Goal: Transaction & Acquisition: Purchase product/service

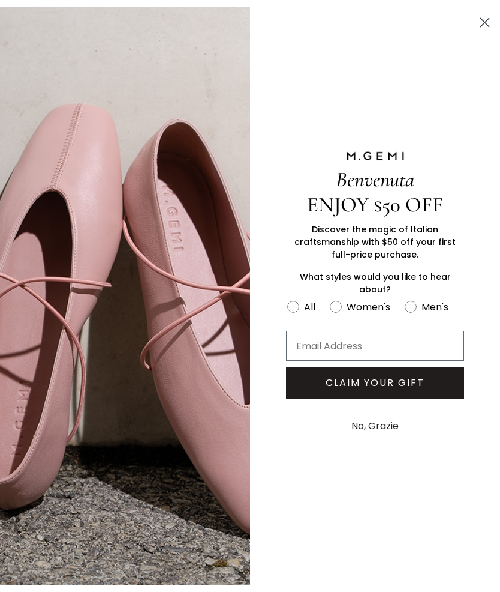
scroll to position [221, 0]
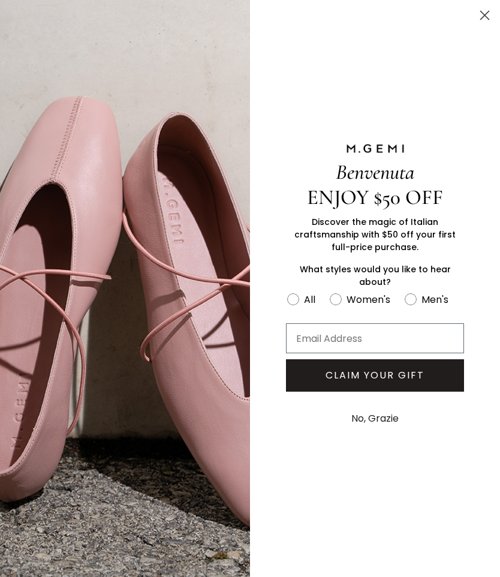
click at [389, 420] on button "No, Grazie" at bounding box center [375, 419] width 59 height 30
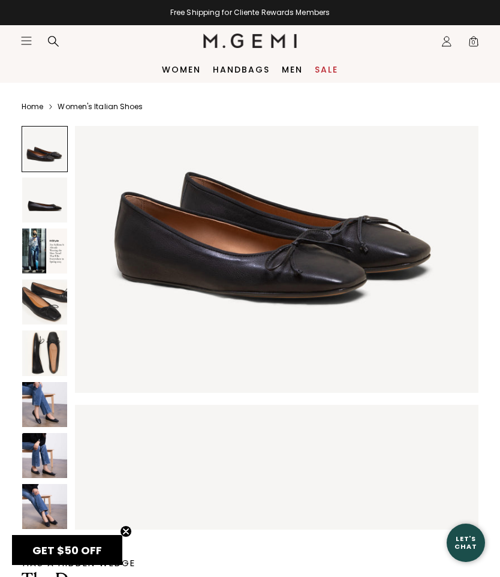
scroll to position [146, 0]
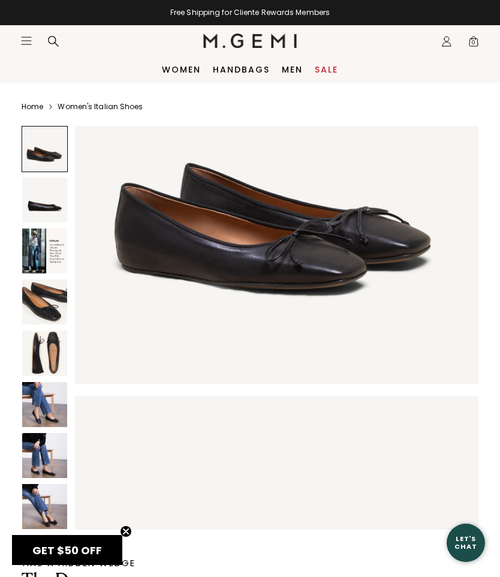
click at [326, 262] on img at bounding box center [277, 182] width 404 height 404
click at [93, 548] on span "GET $50 OFF" at bounding box center [67, 550] width 70 height 15
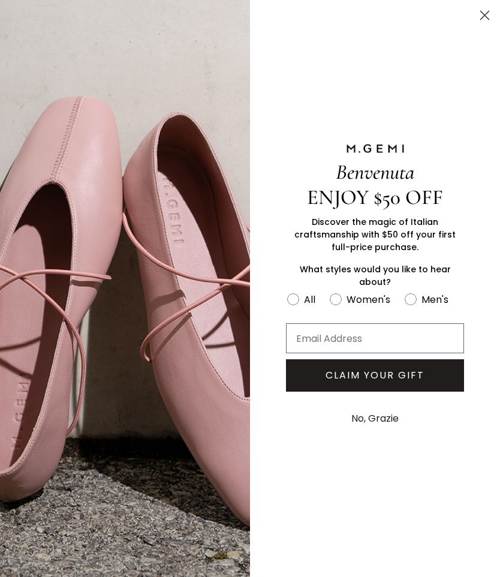
click at [330, 304] on label "Women's" at bounding box center [367, 302] width 75 height 20
click at [287, 292] on input "Women's" at bounding box center [287, 291] width 1 height 1
radio input "true"
click at [409, 338] on input "Email Address" at bounding box center [375, 338] width 178 height 30
type input "mbt999@aol.com"
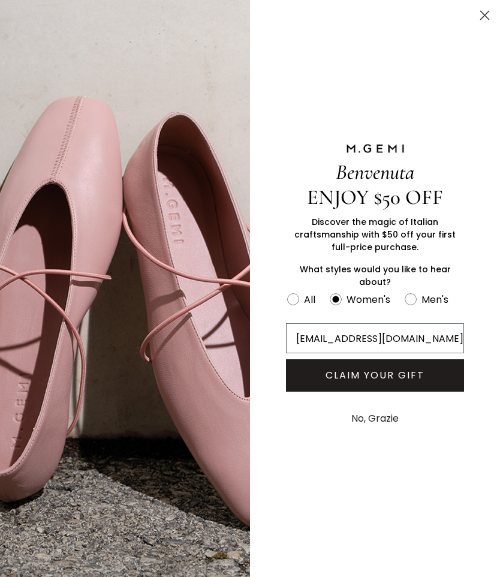
click at [436, 373] on button "CLAIM YOUR GIFT" at bounding box center [375, 375] width 178 height 32
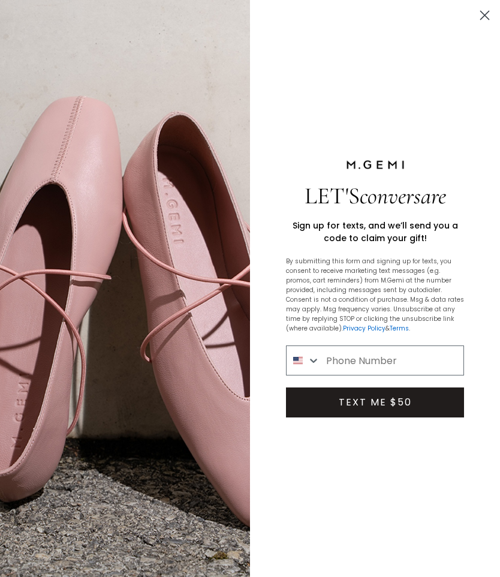
click at [1, 212] on img "FULLSCREEN Form" at bounding box center [125, 288] width 250 height 577
click at [484, 23] on circle "Close dialog" at bounding box center [485, 15] width 20 height 20
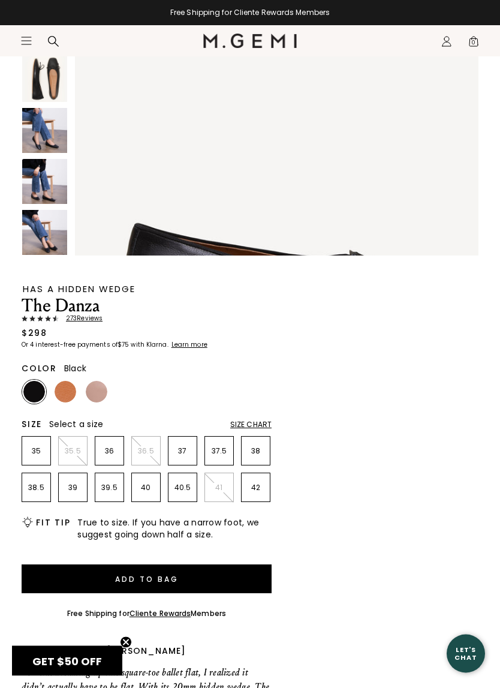
scroll to position [274, 0]
click at [188, 455] on p "37" at bounding box center [183, 451] width 28 height 10
click at [194, 583] on button "Add to Bag" at bounding box center [147, 579] width 250 height 29
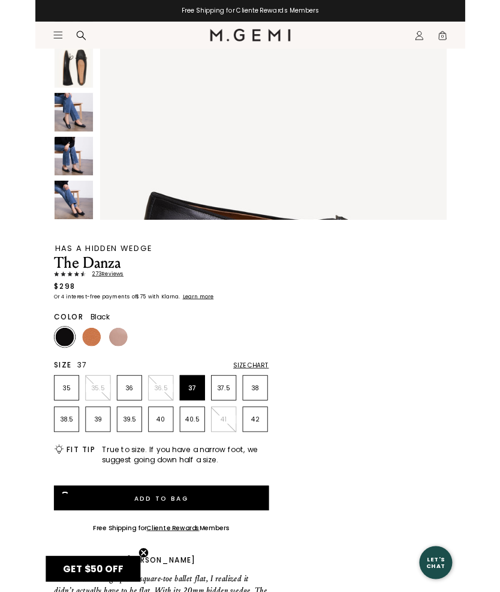
scroll to position [0, 0]
